Goal: Information Seeking & Learning: Learn about a topic

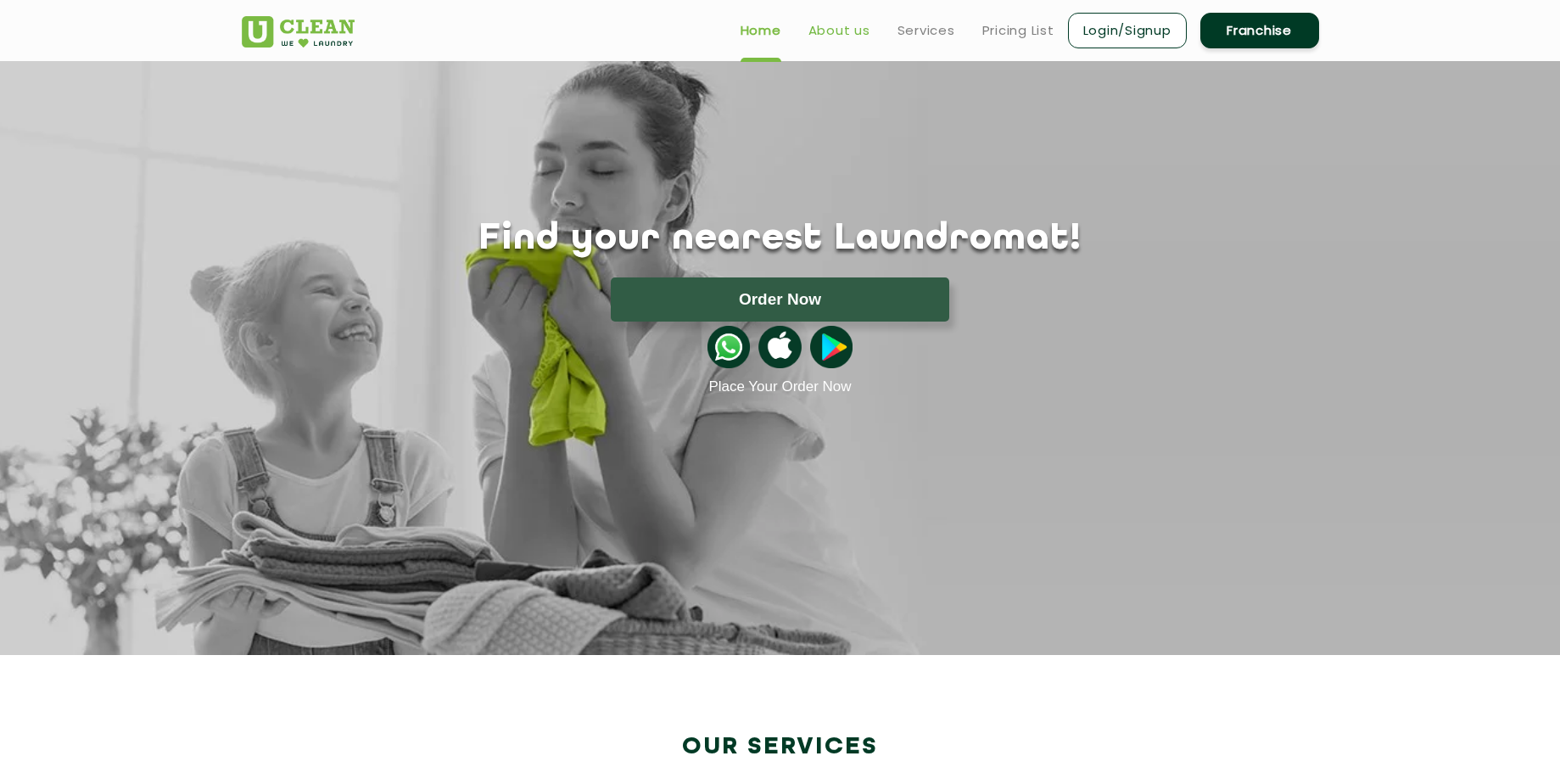
click at [848, 27] on link "About us" at bounding box center [839, 30] width 62 height 20
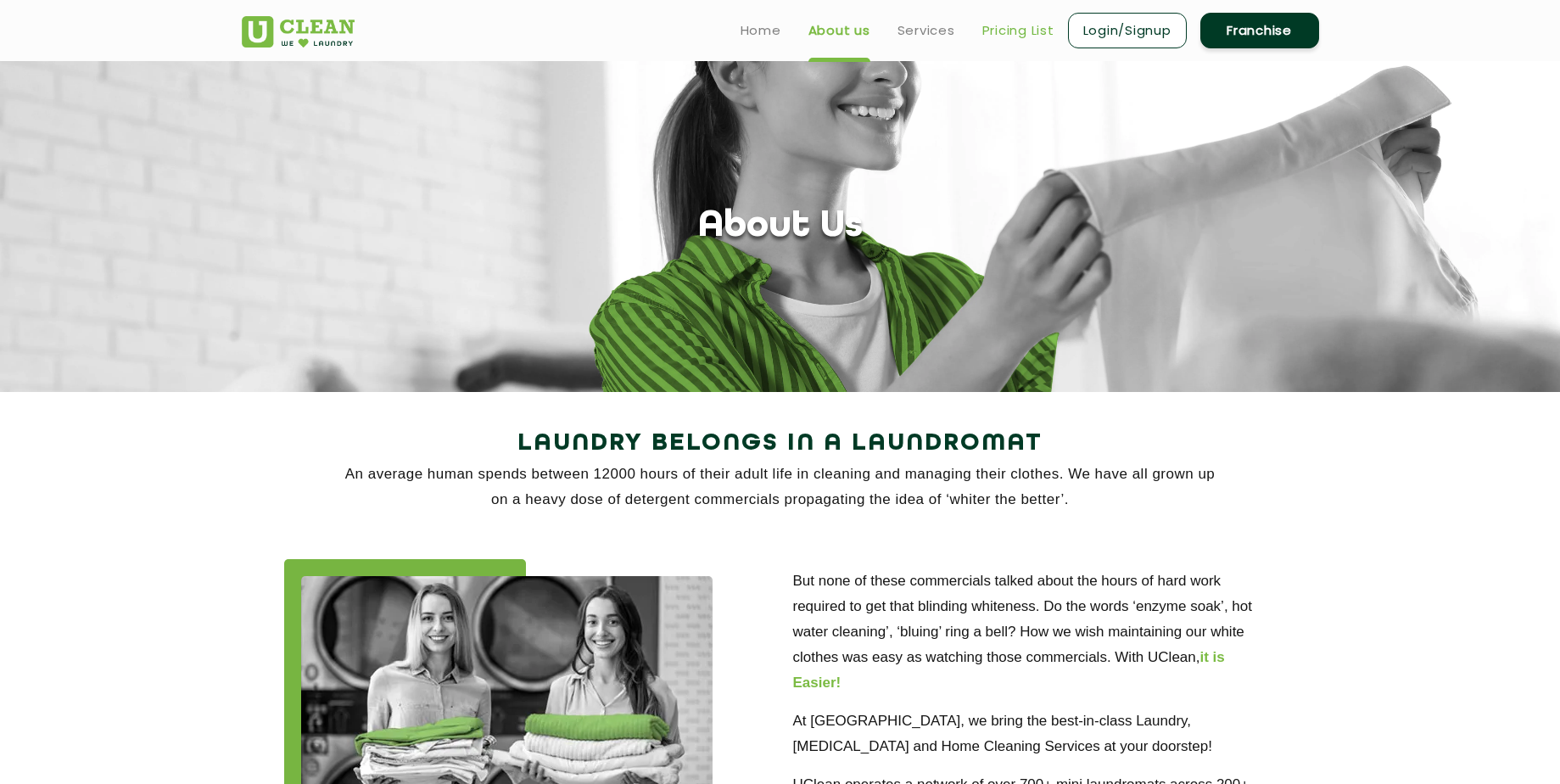
click at [1019, 33] on link "Pricing List" at bounding box center [1018, 30] width 72 height 20
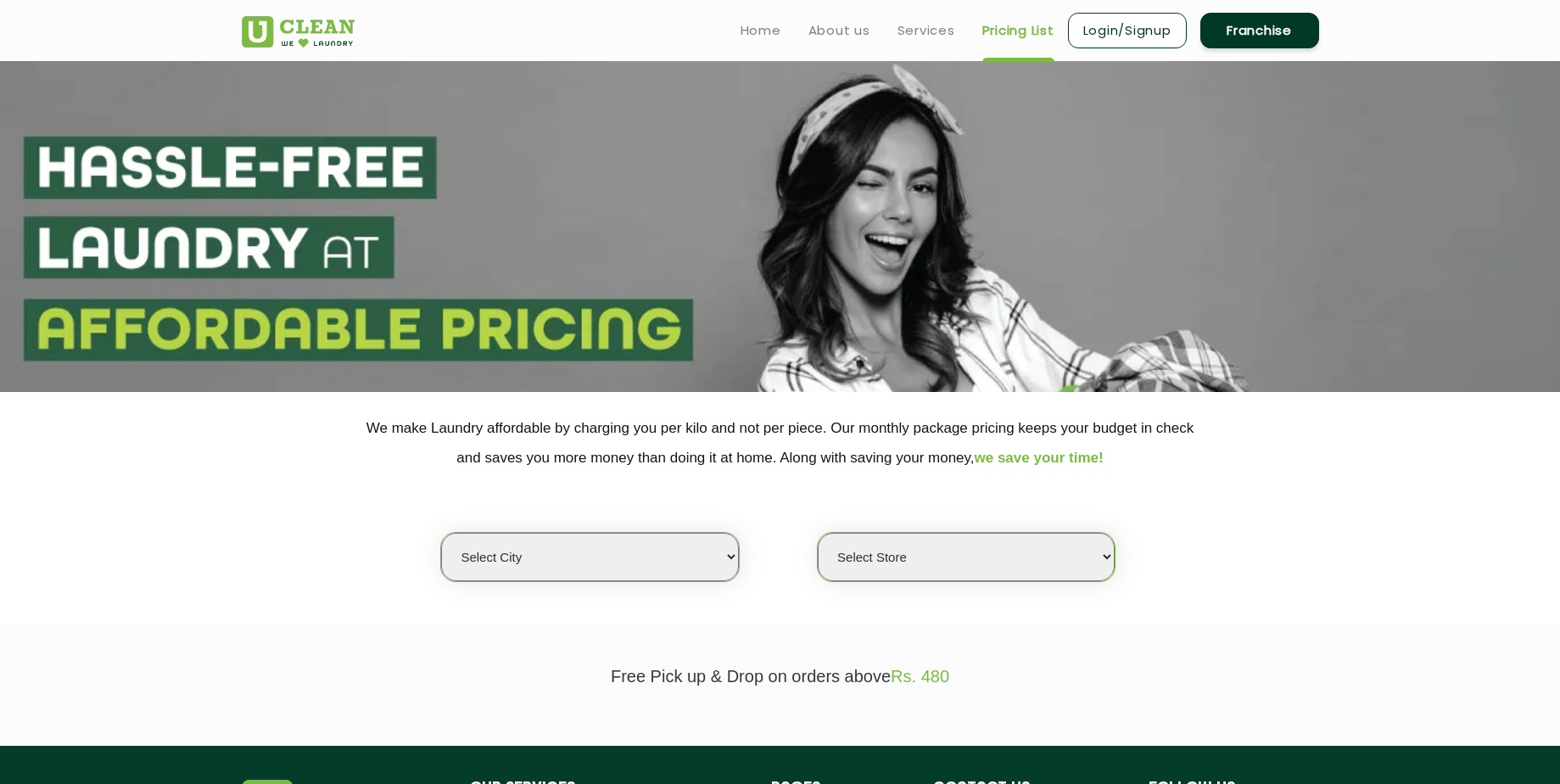
drag, startPoint x: 689, startPoint y: 561, endPoint x: 992, endPoint y: 566, distance: 303.0
click at [992, 532] on div "Select city [GEOGRAPHIC_DATA] [GEOGRAPHIC_DATA] [GEOGRAPHIC_DATA] [GEOGRAPHIC_D…" at bounding box center [780, 532] width 808 height 0
click at [992, 566] on select "Select Store" at bounding box center [966, 556] width 297 height 48
click at [668, 590] on section "We make Laundry affordable by charging you per kilo and not per piece. Our mont…" at bounding box center [780, 508] width 1560 height 232
select select "11"
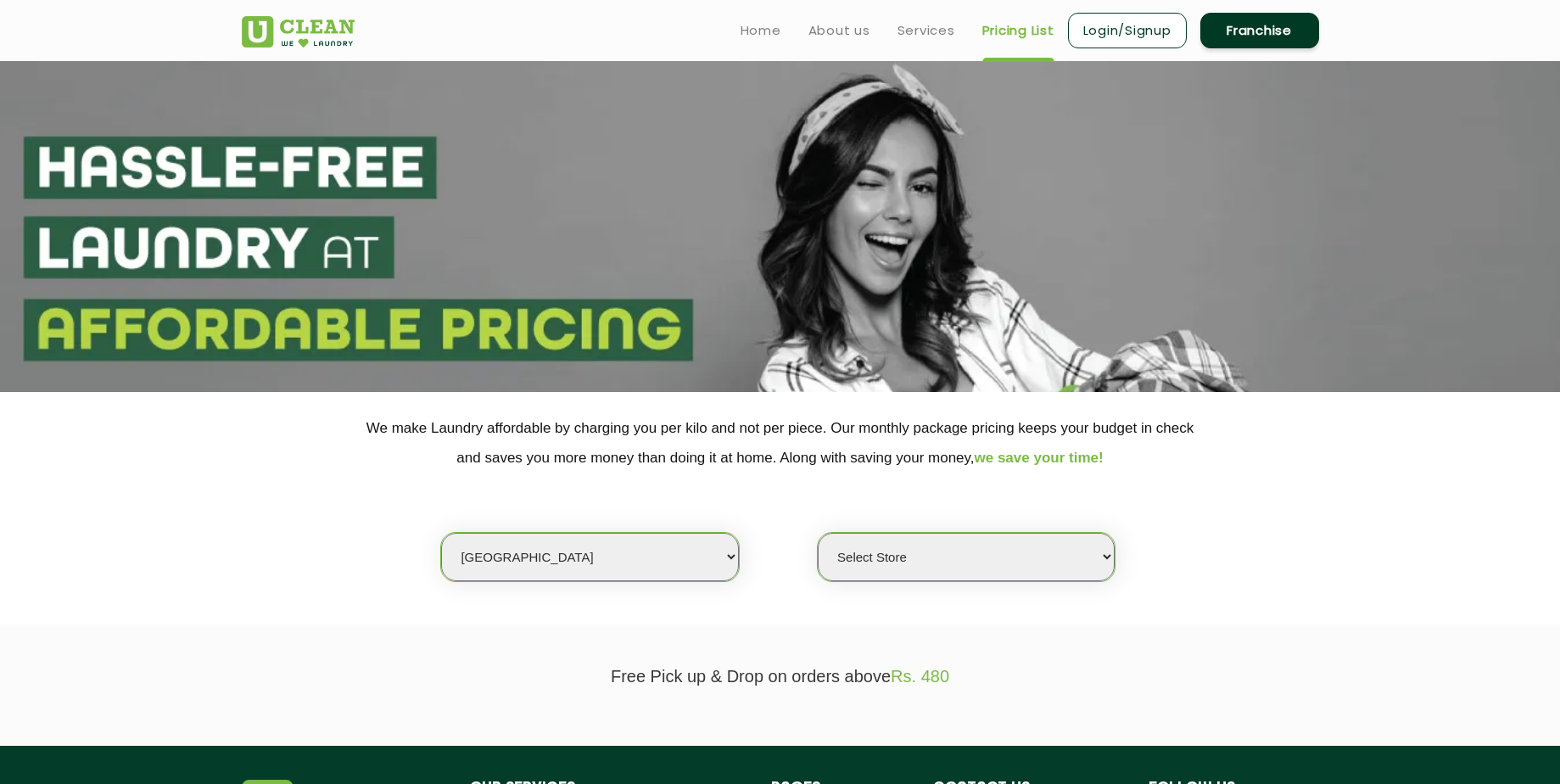
click at [441, 532] on select "Select city [GEOGRAPHIC_DATA] [GEOGRAPHIC_DATA] [GEOGRAPHIC_DATA] [GEOGRAPHIC_D…" at bounding box center [590, 556] width 297 height 48
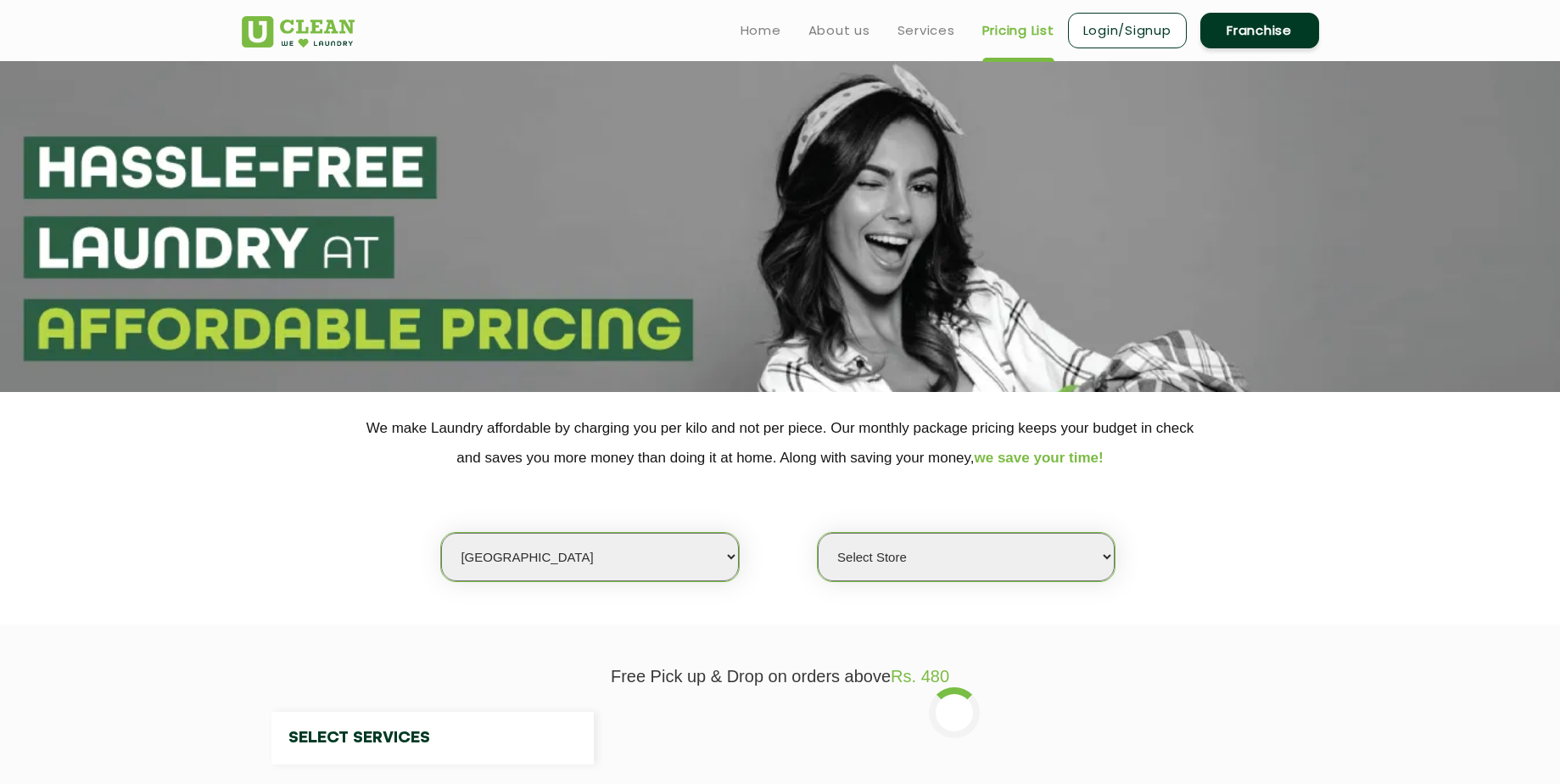
select select "0"
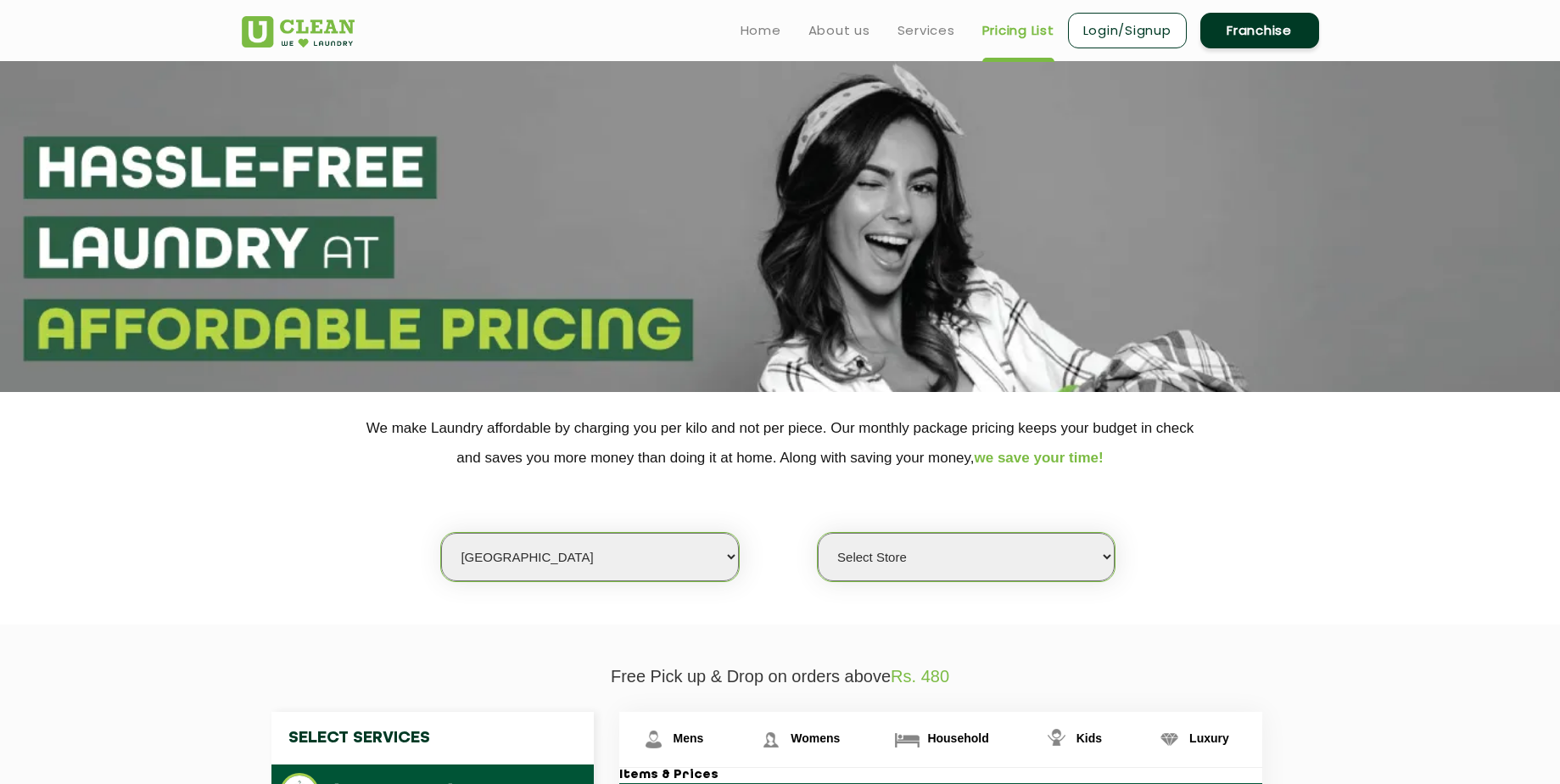
click at [899, 551] on select "Select Store [GEOGRAPHIC_DATA][PERSON_NAME] UClean Navalur UClean Chitlapakkam …" at bounding box center [966, 556] width 297 height 48
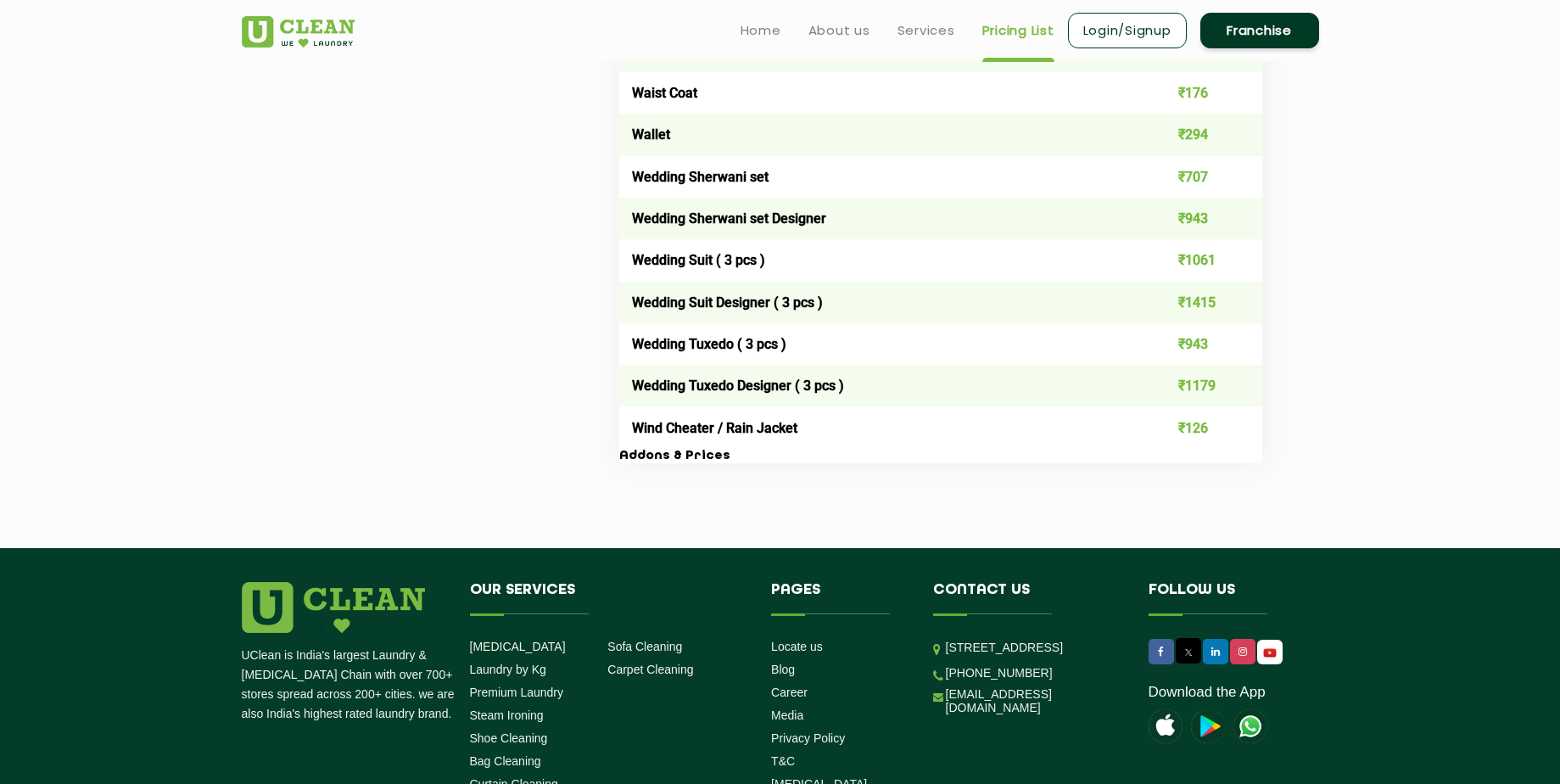
scroll to position [426, 0]
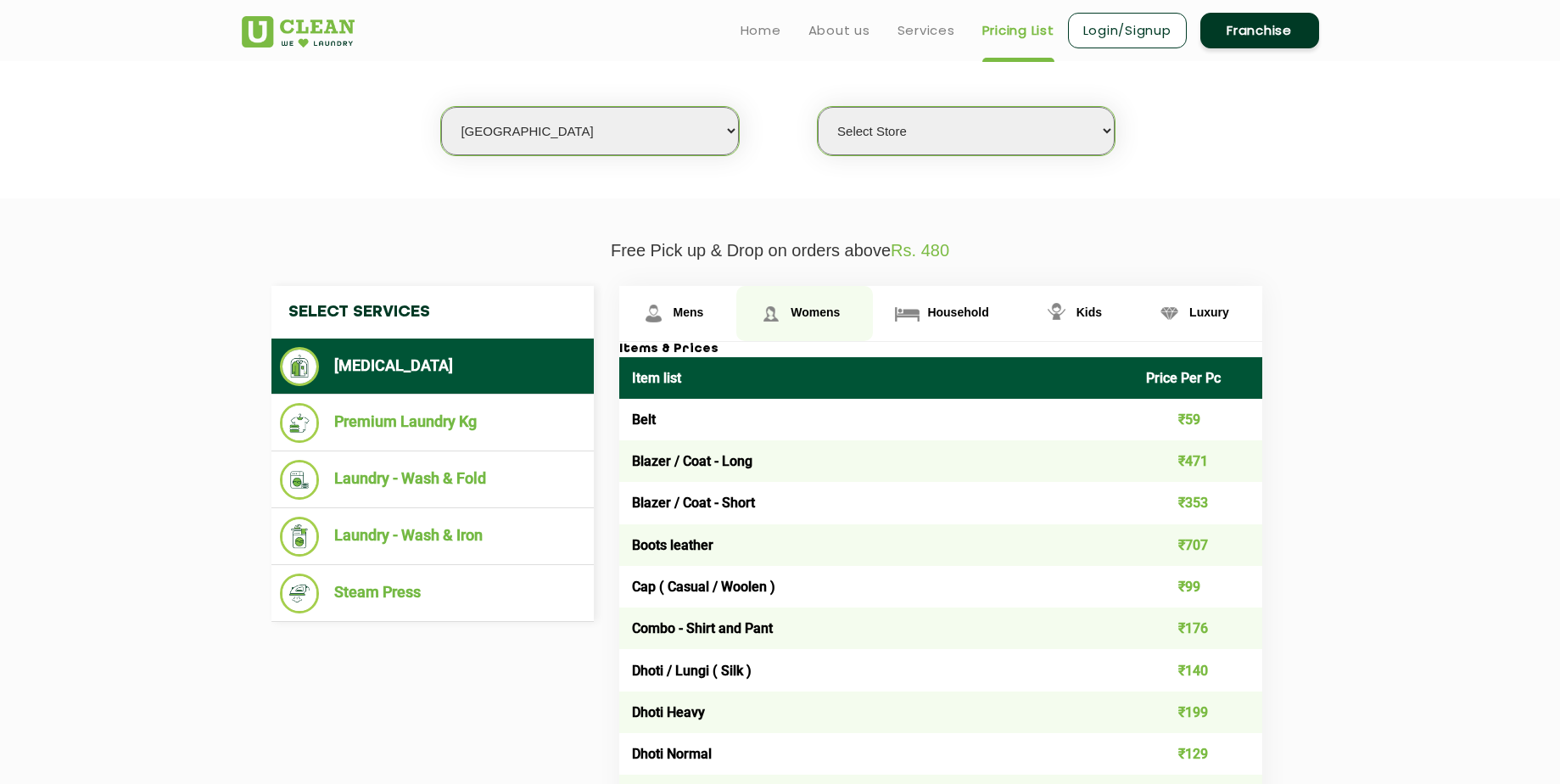
click at [822, 331] on link "Womens" at bounding box center [804, 313] width 136 height 55
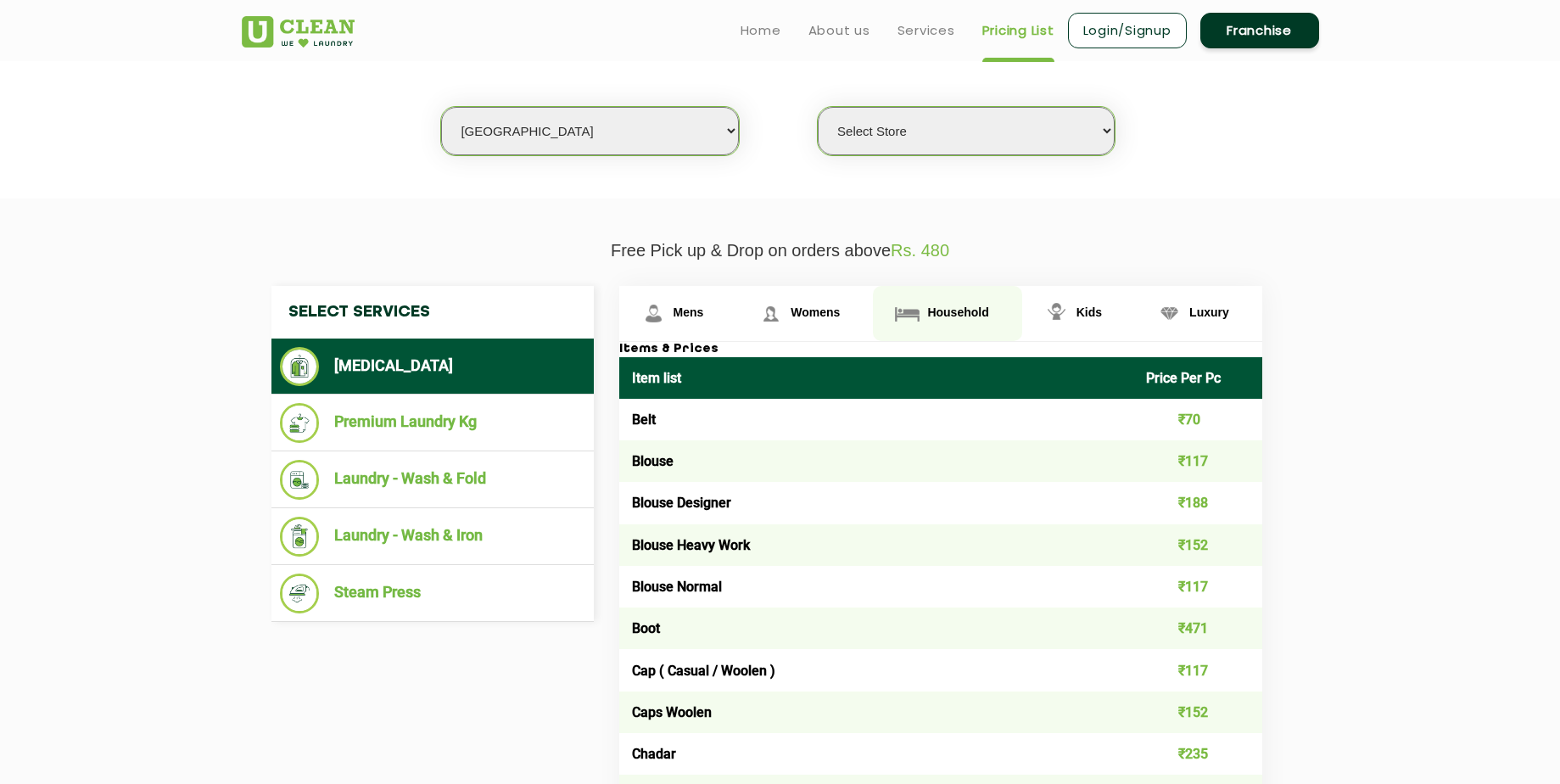
click at [925, 308] on link "Household" at bounding box center [946, 313] width 148 height 55
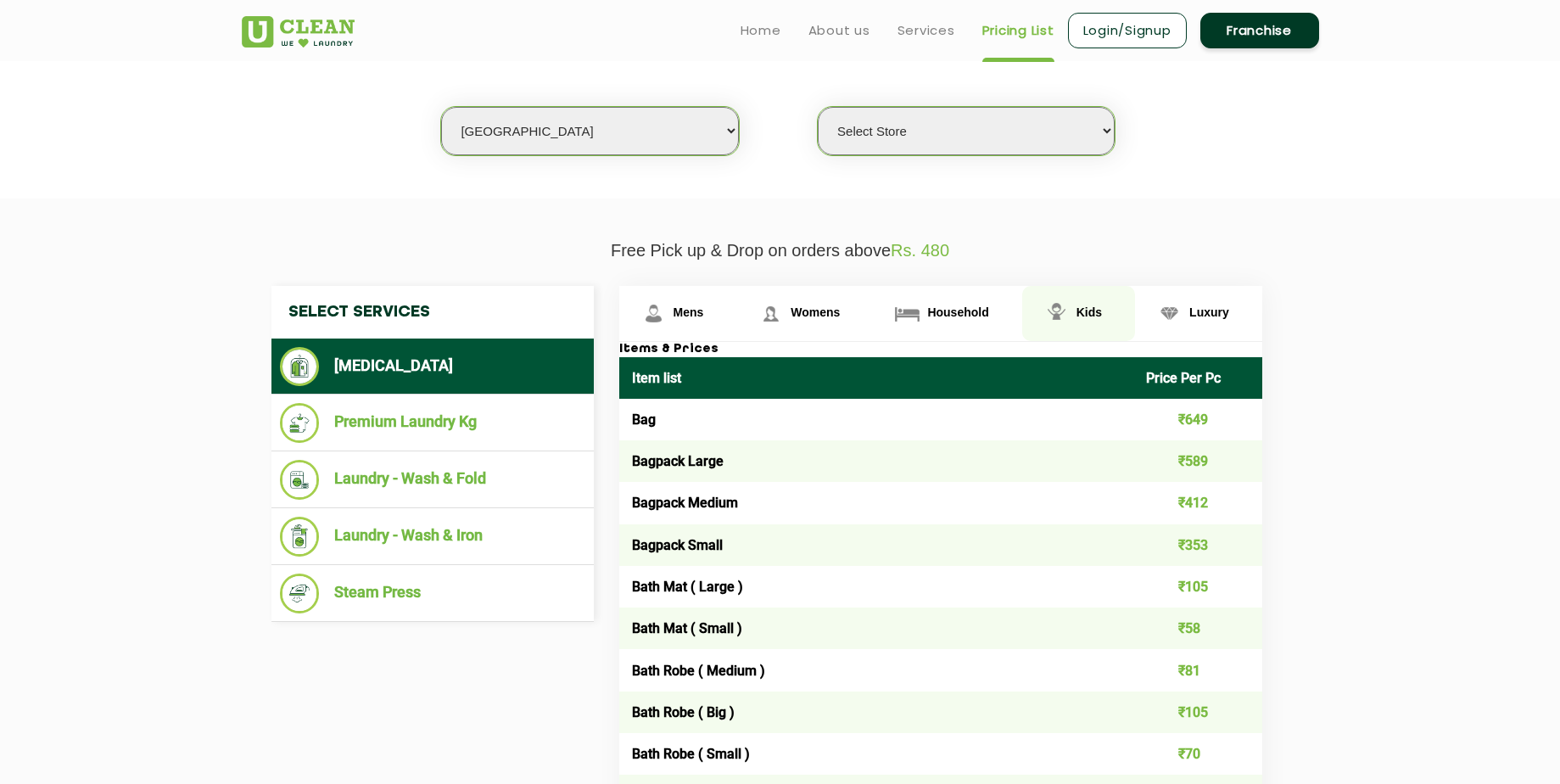
click at [1094, 318] on span "Kids" at bounding box center [1089, 311] width 26 height 14
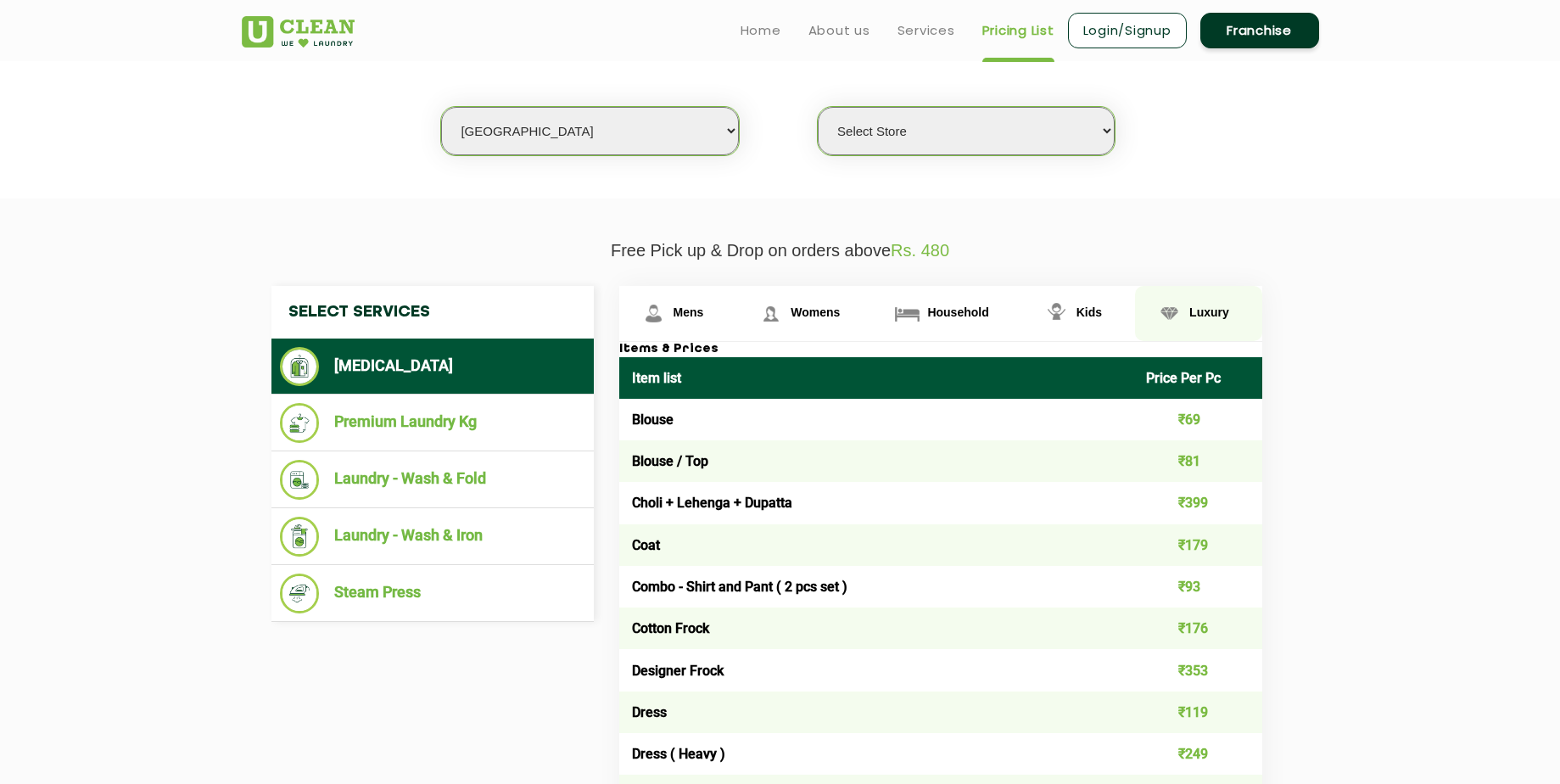
click at [1191, 315] on span "Luxury" at bounding box center [1209, 311] width 40 height 14
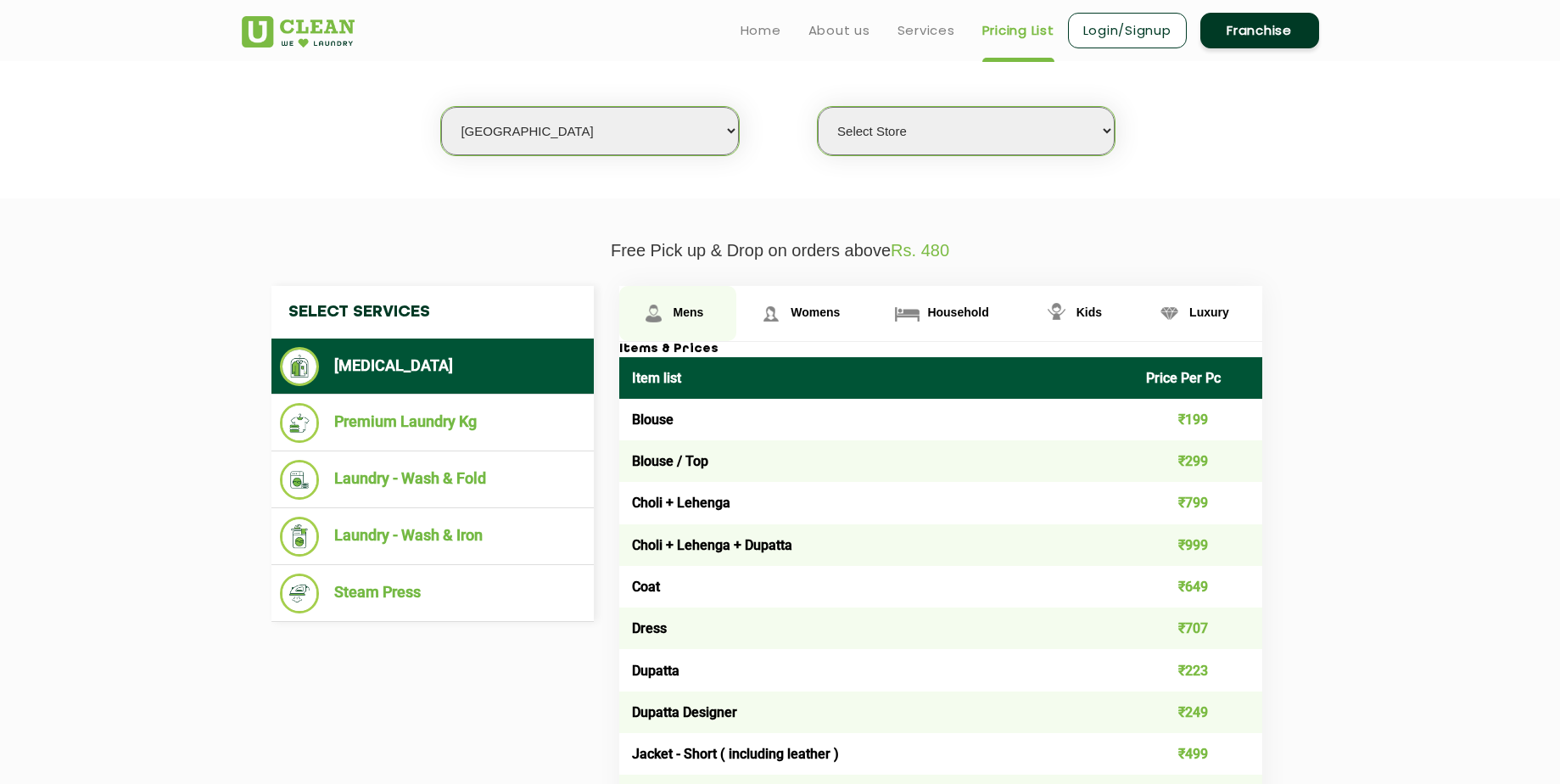
click at [680, 321] on link "Mens" at bounding box center [678, 313] width 118 height 55
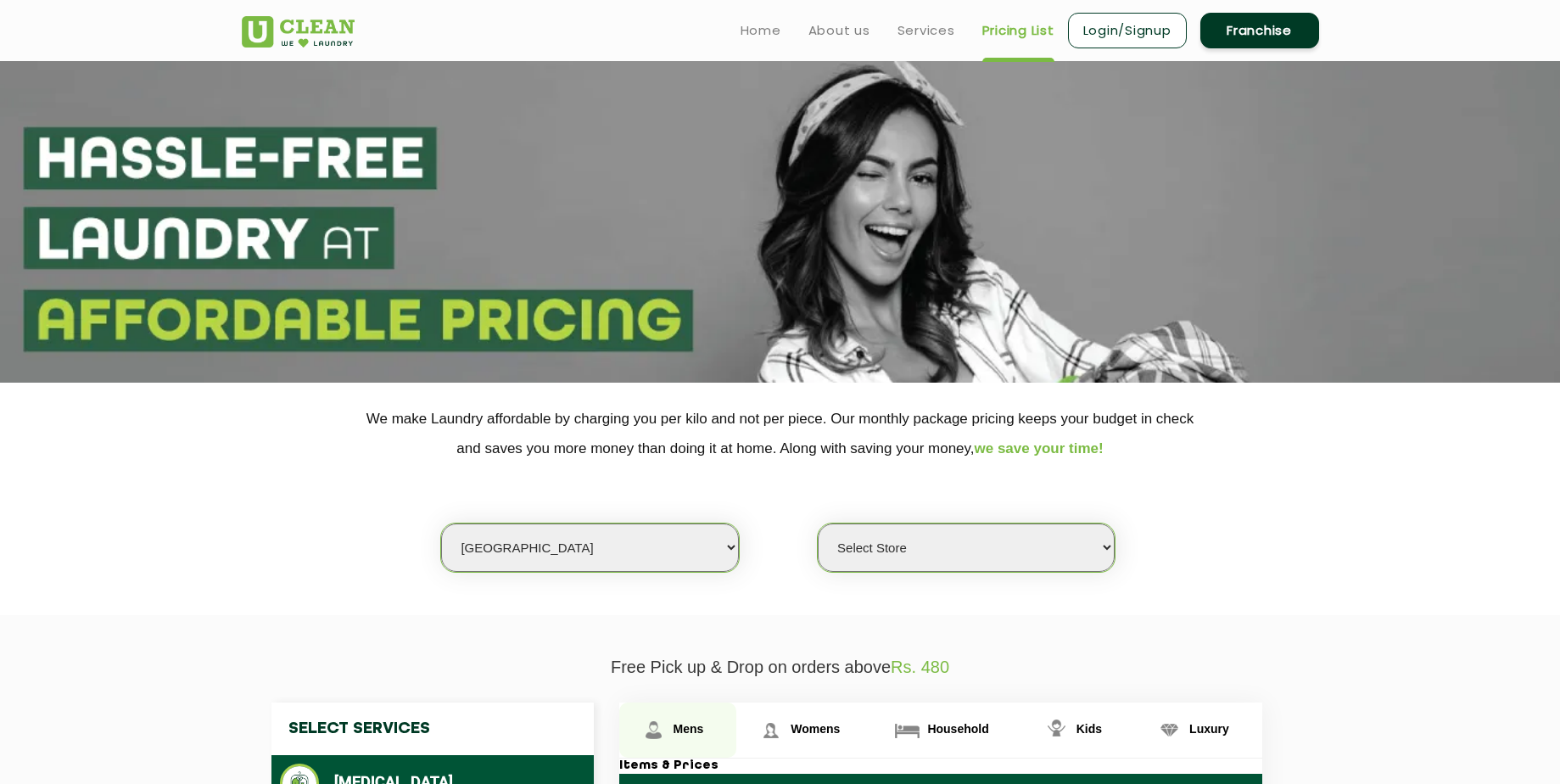
scroll to position [0, 0]
